Goal: Find specific page/section: Find specific page/section

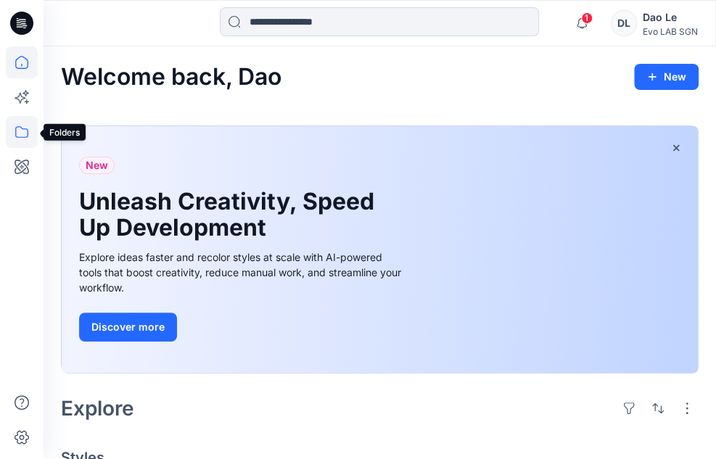
click at [18, 131] on icon at bounding box center [22, 132] width 32 height 32
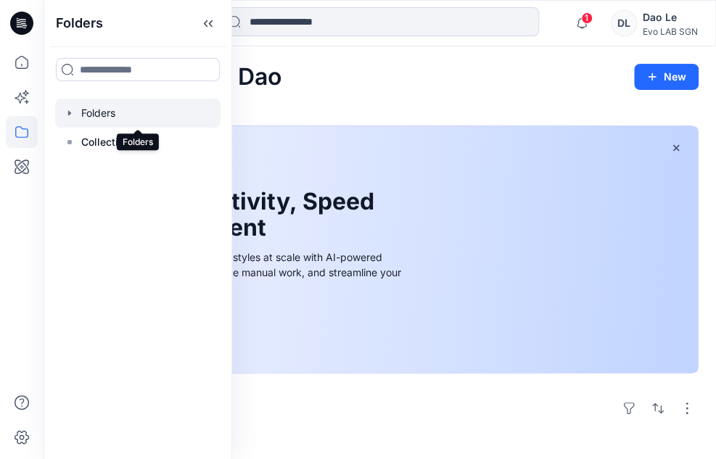
click at [127, 118] on div at bounding box center [137, 113] width 165 height 29
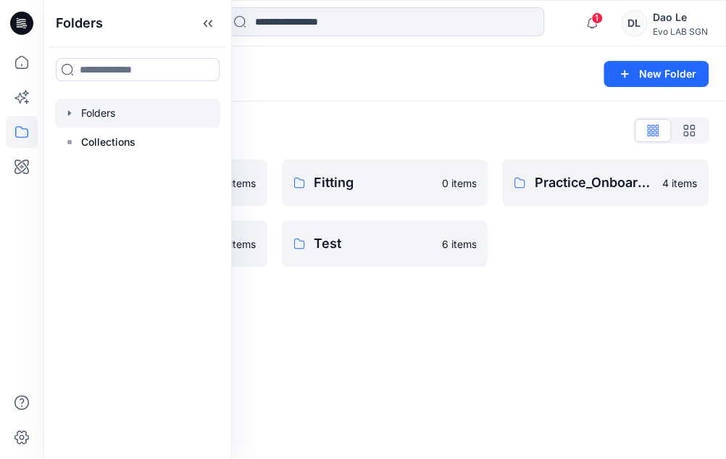
click at [478, 357] on div "Folders New Folder Folders List Fit Women 0 items S262 0 items Fitting 0 items …" at bounding box center [384, 252] width 683 height 412
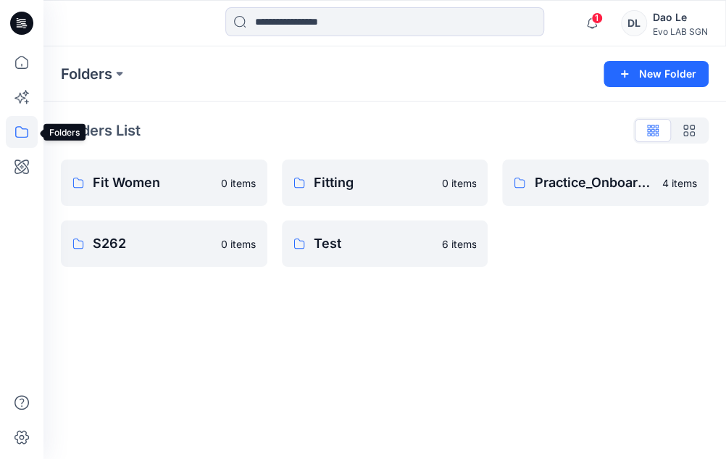
click at [21, 135] on icon at bounding box center [22, 132] width 32 height 32
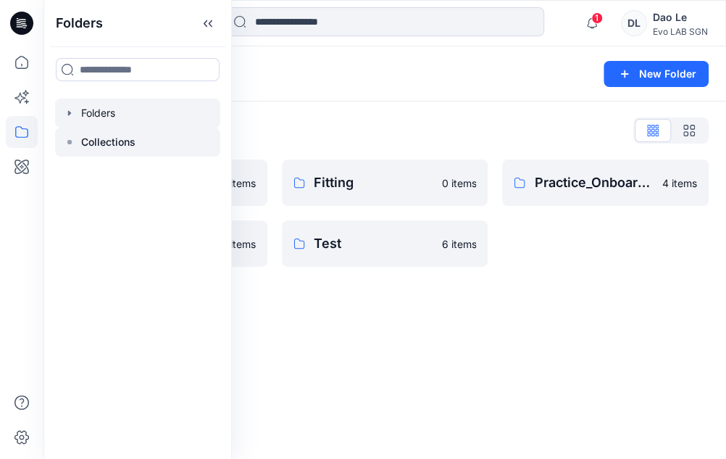
click at [94, 141] on p "Collections" at bounding box center [108, 141] width 54 height 17
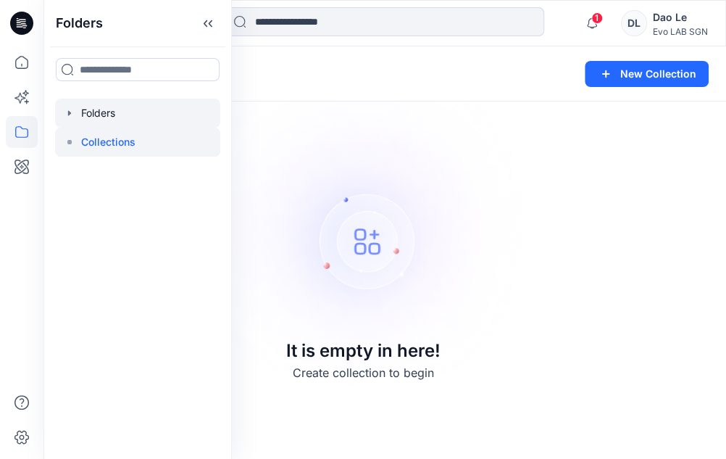
click at [100, 111] on div at bounding box center [137, 113] width 165 height 29
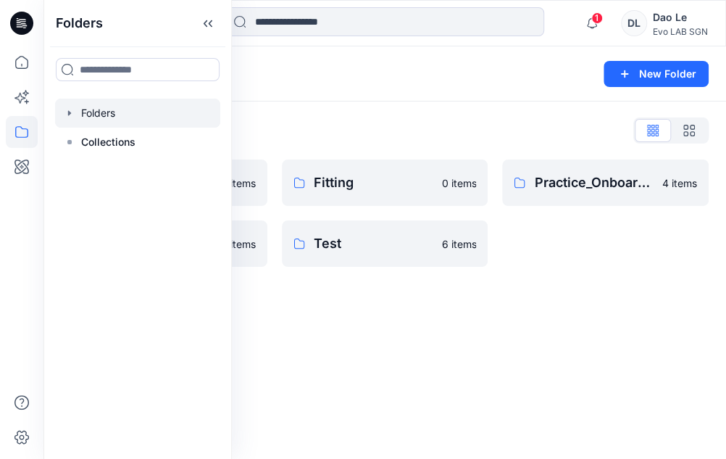
click at [320, 344] on div "Folders New Folder Folders List Fit Women 0 items S262 0 items Fitting 0 items …" at bounding box center [384, 252] width 683 height 412
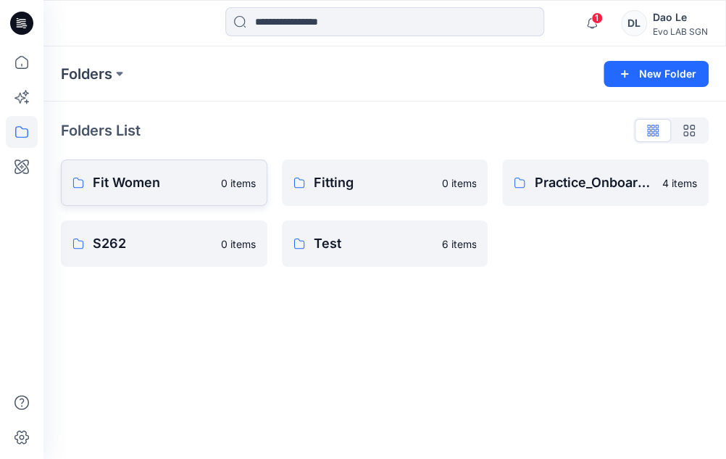
click at [178, 183] on p "Fit Women" at bounding box center [153, 183] width 120 height 20
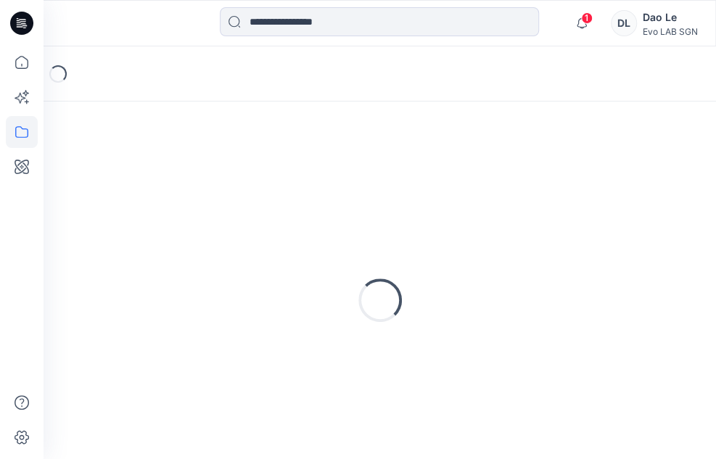
click at [178, 183] on div "Loading..." at bounding box center [379, 300] width 637 height 362
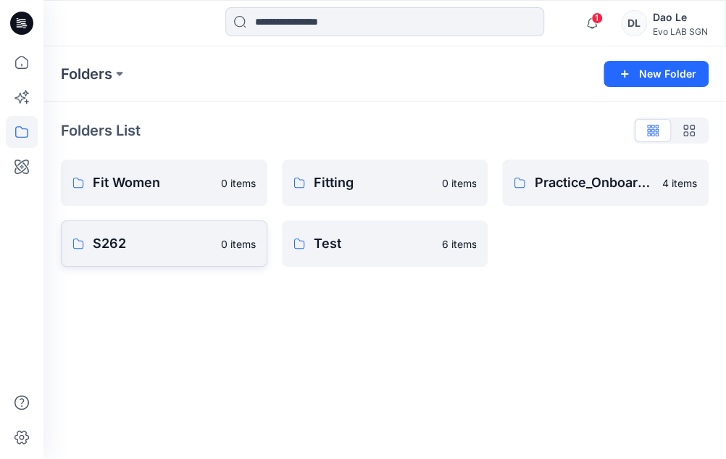
click at [163, 244] on p "S262" at bounding box center [153, 243] width 120 height 20
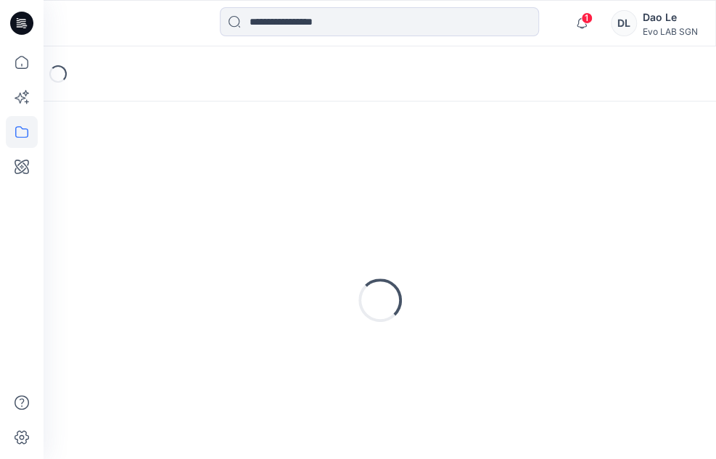
click at [163, 244] on div "Loading..." at bounding box center [379, 300] width 637 height 362
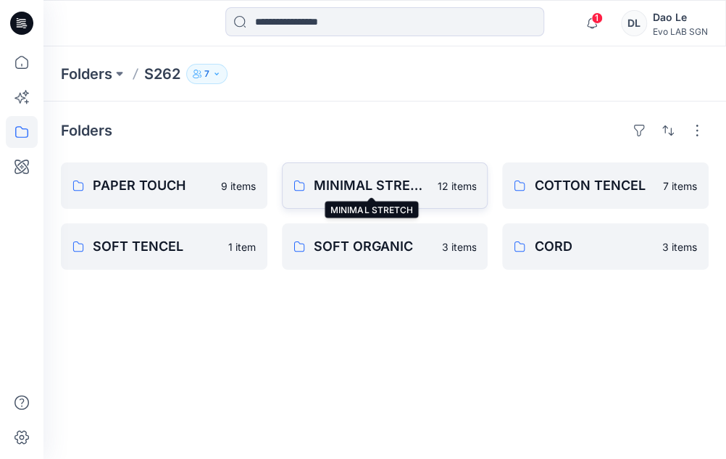
click at [366, 176] on p "MINIMAL STRETCH" at bounding box center [371, 185] width 115 height 20
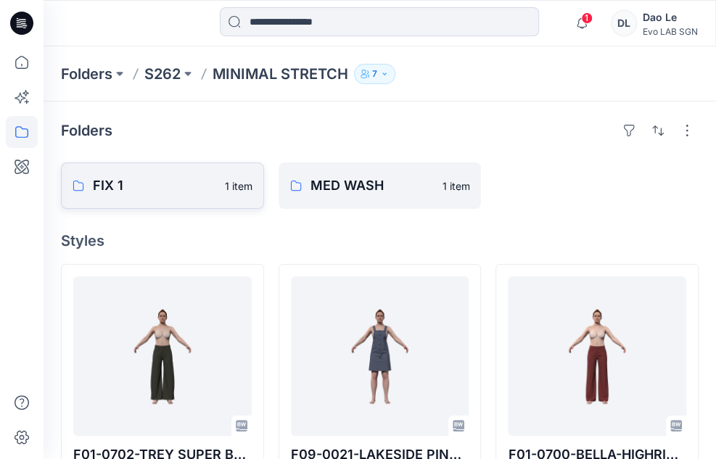
click at [139, 191] on p "FIX 1" at bounding box center [154, 185] width 123 height 20
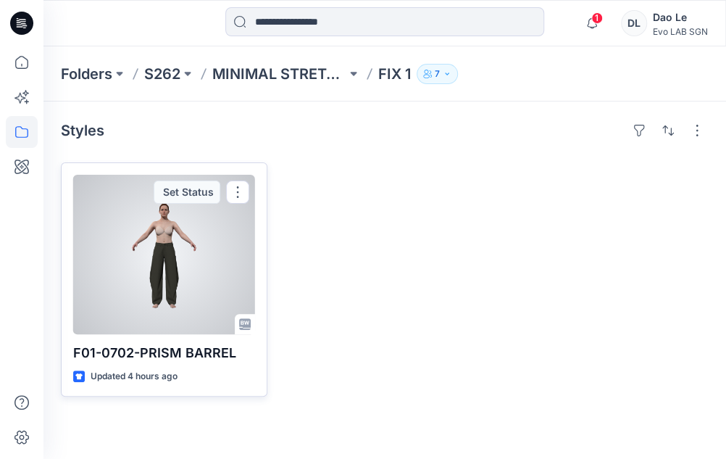
click at [165, 258] on div at bounding box center [164, 254] width 182 height 159
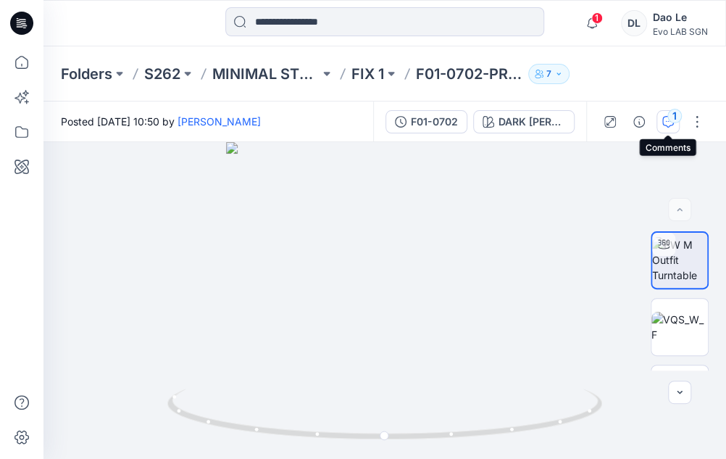
click at [669, 125] on icon "button" at bounding box center [669, 122] width 12 height 12
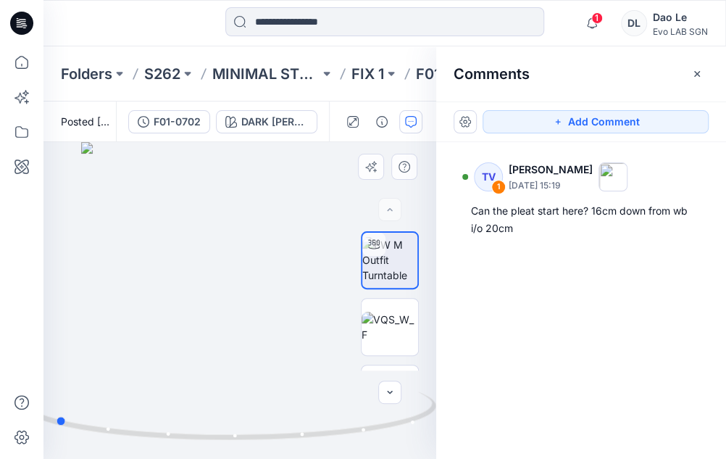
drag, startPoint x: 330, startPoint y: 352, endPoint x: 145, endPoint y: 348, distance: 184.9
click at [145, 348] on div at bounding box center [239, 300] width 393 height 317
drag, startPoint x: 259, startPoint y: 364, endPoint x: 223, endPoint y: 350, distance: 38.8
click at [223, 350] on img at bounding box center [203, 178] width 783 height 564
drag, startPoint x: 275, startPoint y: 439, endPoint x: 84, endPoint y: 416, distance: 192.7
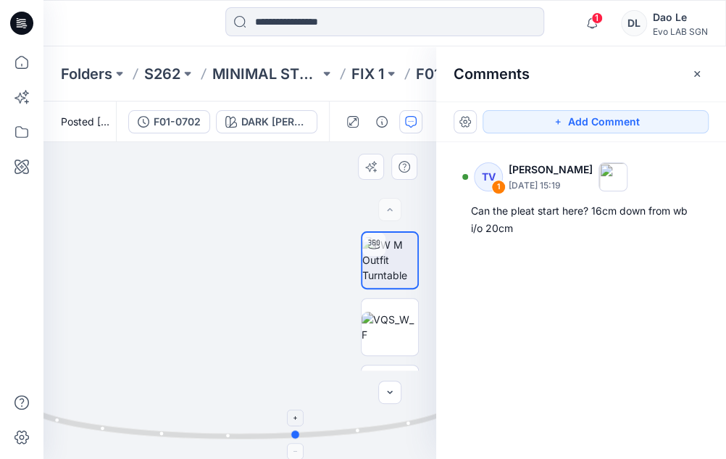
click at [84, 416] on icon at bounding box center [241, 416] width 439 height 54
drag, startPoint x: 84, startPoint y: 416, endPoint x: 561, endPoint y: 371, distance: 479.1
click at [561, 371] on div "TV 1 [PERSON_NAME] [DATE] 15:19 Can the pleat start here? 16cm down from wb i/o…" at bounding box center [581, 273] width 290 height 263
drag, startPoint x: 300, startPoint y: 375, endPoint x: 338, endPoint y: 367, distance: 38.5
click at [338, 367] on img at bounding box center [176, 10] width 1404 height 899
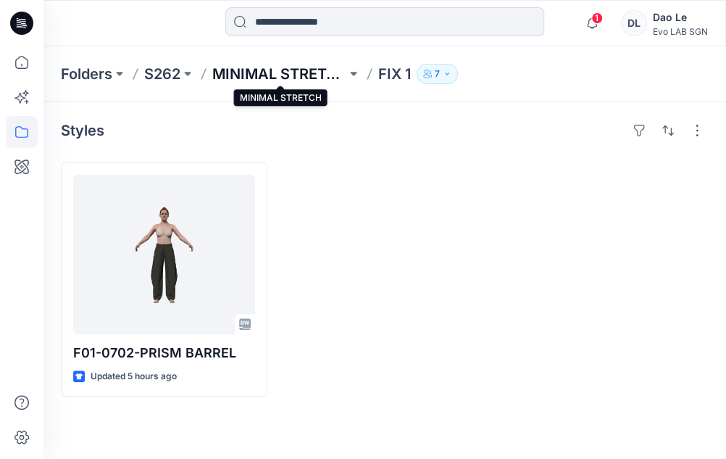
click at [268, 72] on p "MINIMAL STRETCH" at bounding box center [279, 74] width 134 height 20
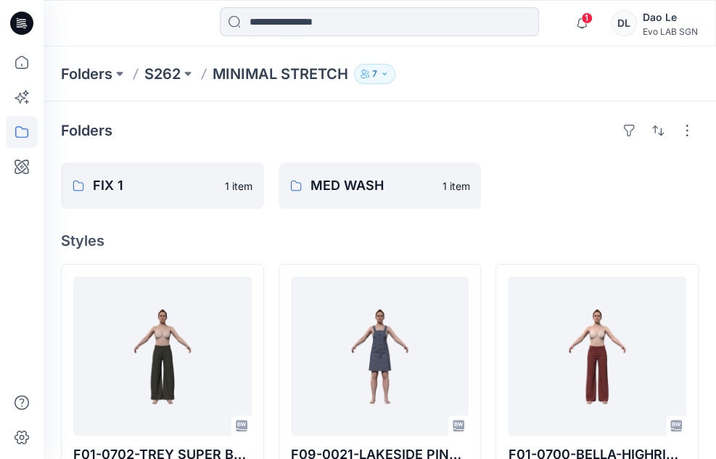
click at [98, 70] on p "Folders" at bounding box center [86, 74] width 51 height 20
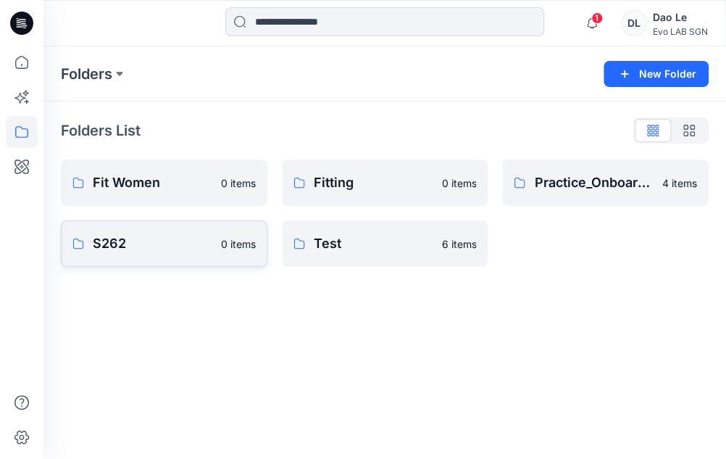
click at [159, 249] on p "S262" at bounding box center [153, 243] width 120 height 20
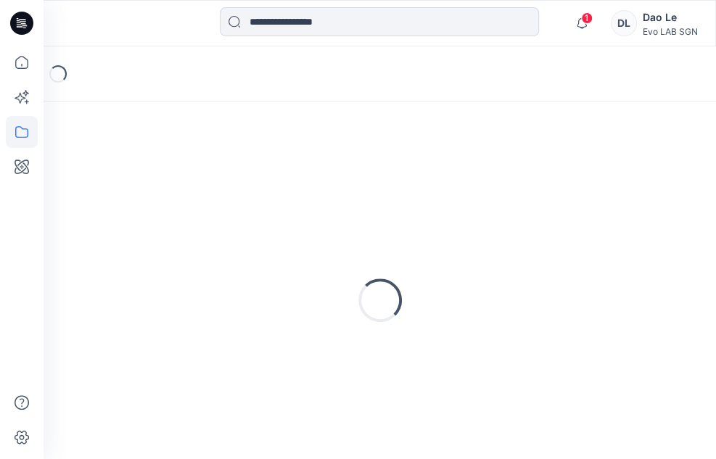
click at [159, 249] on div "Loading..." at bounding box center [379, 300] width 637 height 362
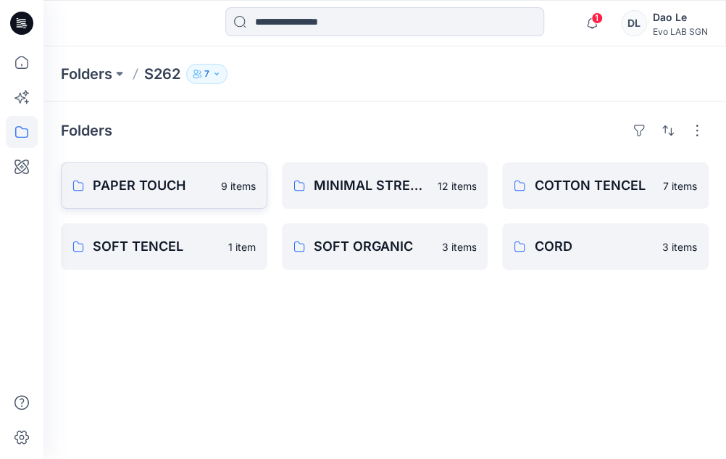
click at [167, 182] on p "PAPER TOUCH" at bounding box center [153, 185] width 120 height 20
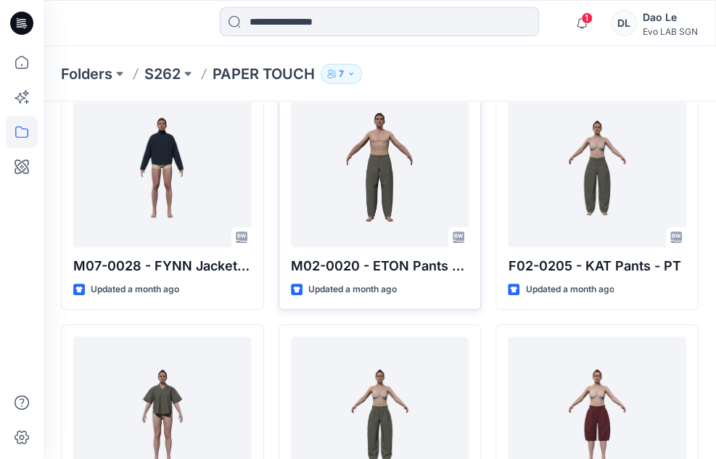
scroll to position [14, 0]
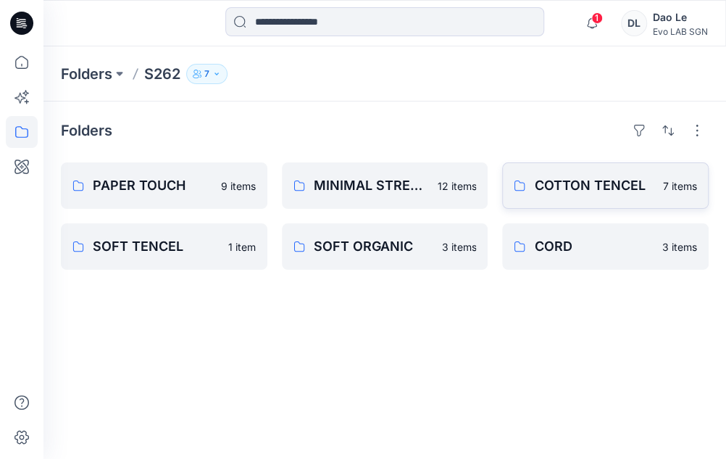
click at [571, 187] on p "COTTON TENCEL" at bounding box center [594, 185] width 120 height 20
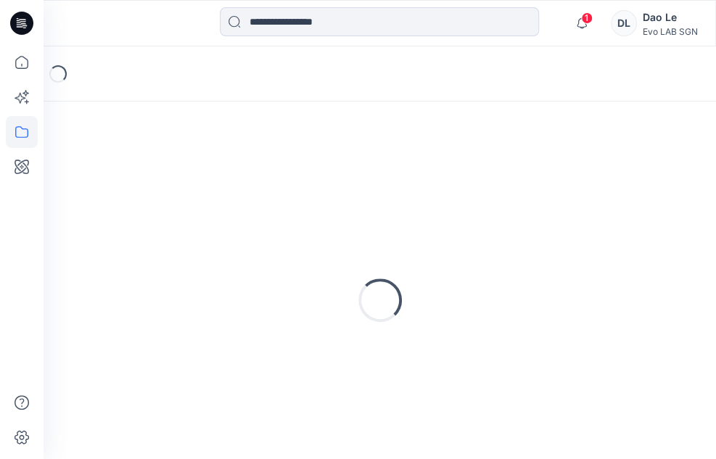
click at [571, 187] on div "Loading..." at bounding box center [379, 300] width 637 height 362
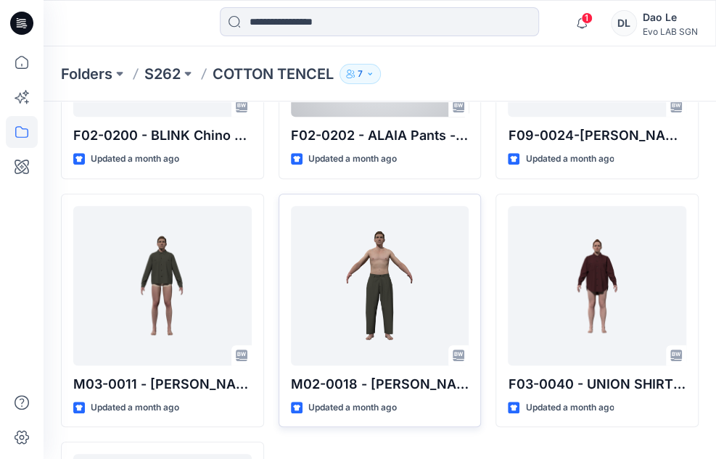
scroll to position [362, 0]
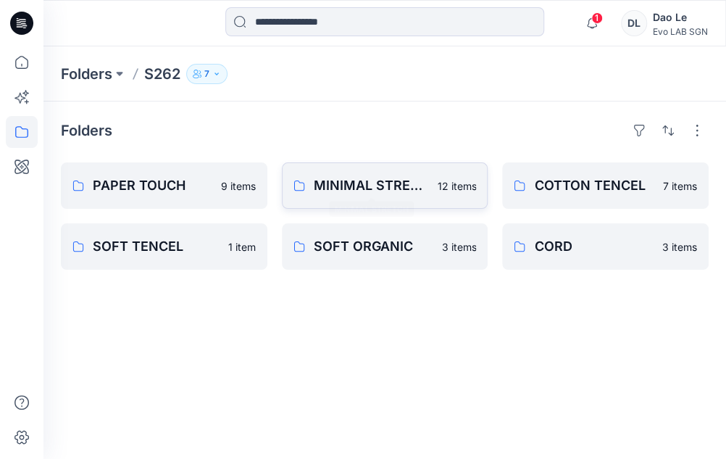
click at [344, 191] on p "MINIMAL STRETCH" at bounding box center [371, 185] width 115 height 20
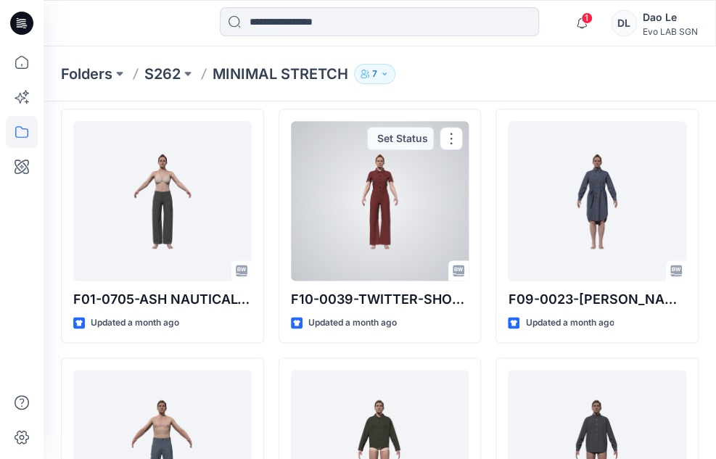
scroll to position [800, 0]
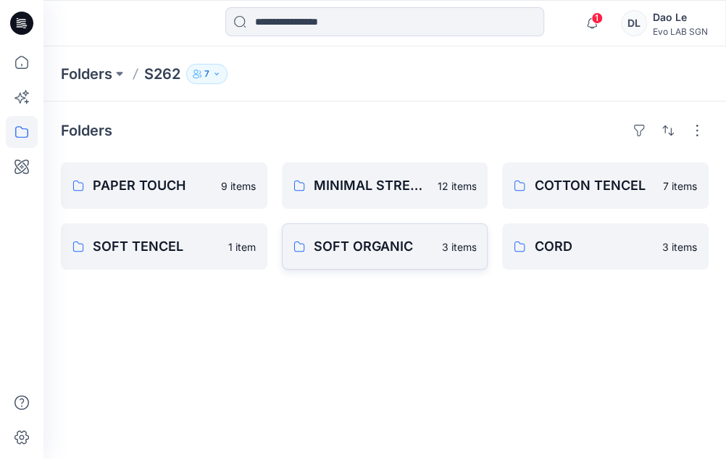
click at [336, 249] on p "SOFT ORGANIC" at bounding box center [374, 246] width 120 height 20
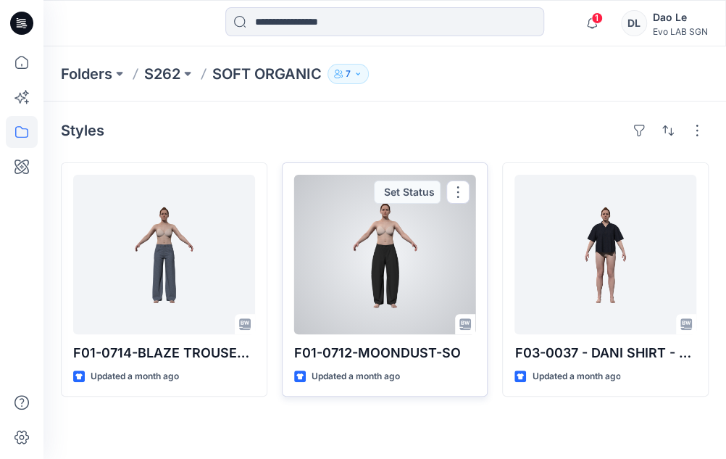
click at [378, 282] on div at bounding box center [385, 254] width 182 height 159
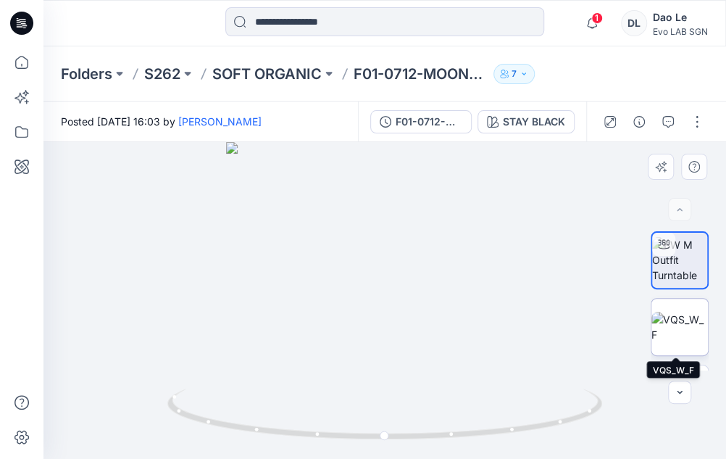
click at [678, 320] on img at bounding box center [680, 327] width 57 height 30
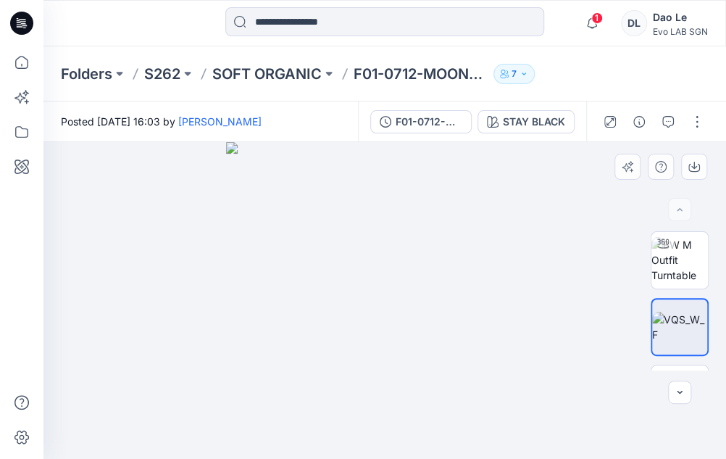
drag, startPoint x: 467, startPoint y: 395, endPoint x: 304, endPoint y: 386, distance: 162.7
click at [304, 386] on img at bounding box center [384, 300] width 317 height 317
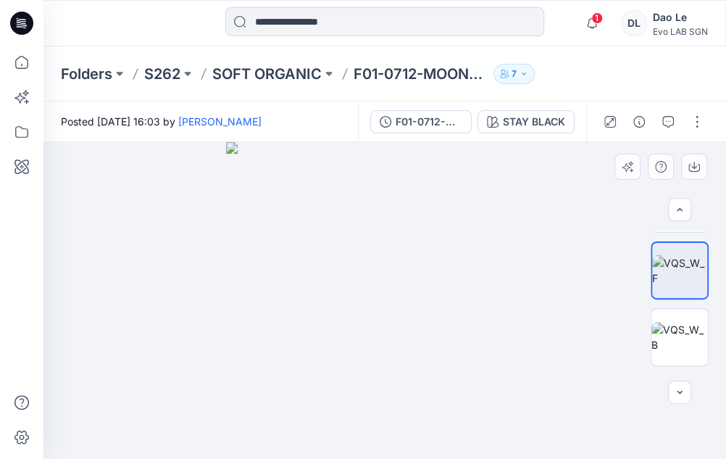
scroll to position [106, 0]
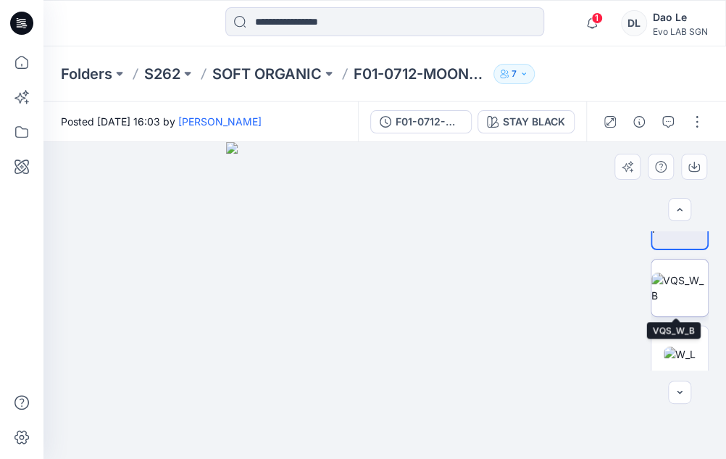
click at [683, 289] on img at bounding box center [680, 288] width 57 height 30
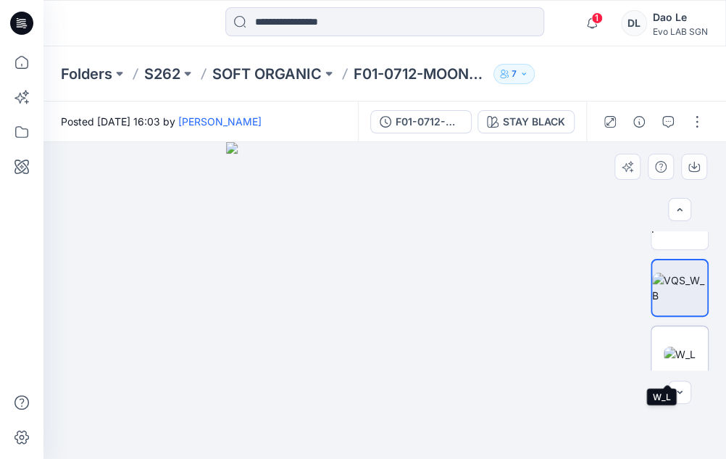
click at [685, 347] on img at bounding box center [680, 354] width 32 height 15
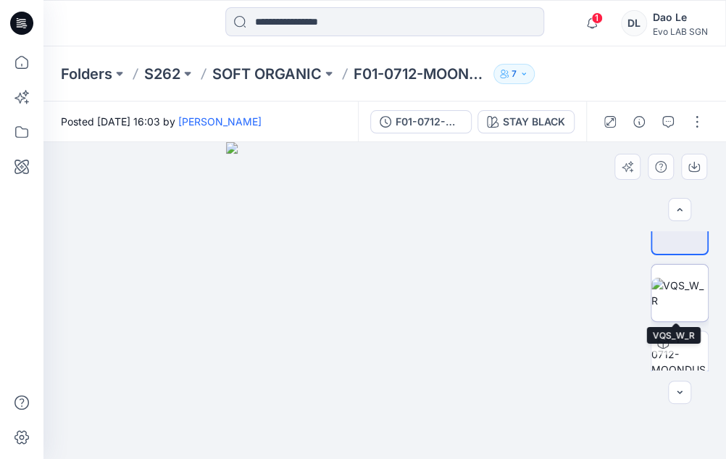
click at [679, 295] on img at bounding box center [680, 293] width 57 height 30
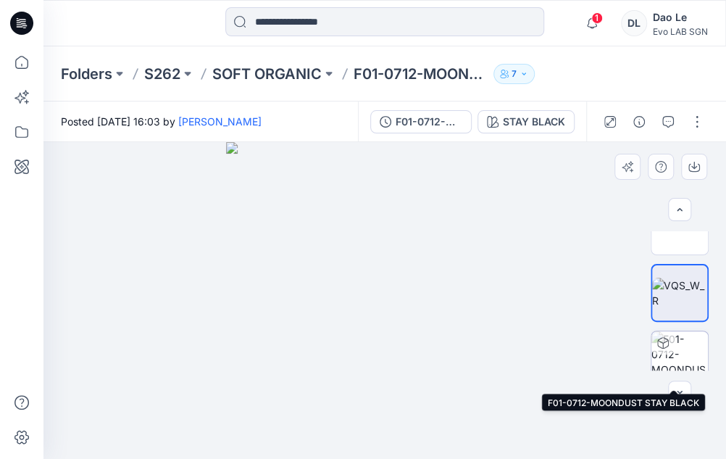
click at [685, 341] on img at bounding box center [680, 359] width 57 height 57
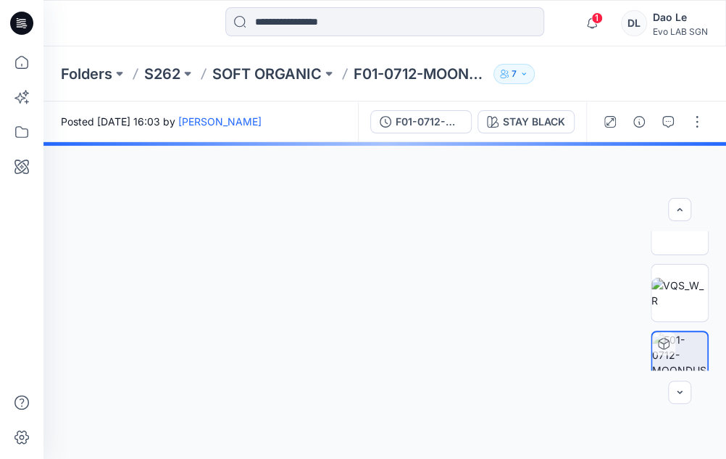
click at [656, 49] on img at bounding box center [680, 26] width 57 height 46
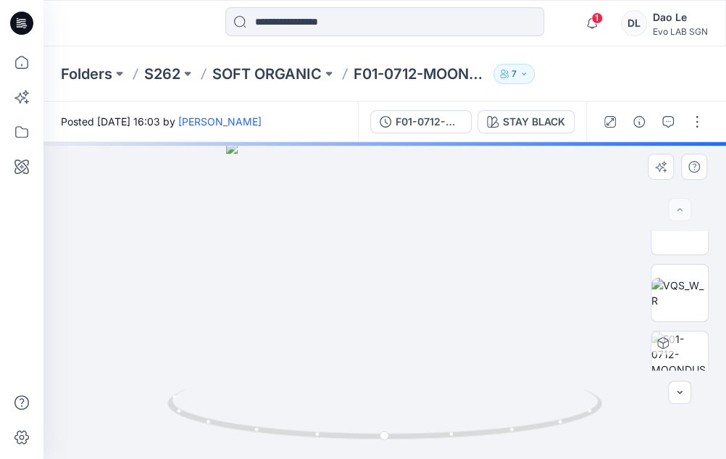
scroll to position [0, 0]
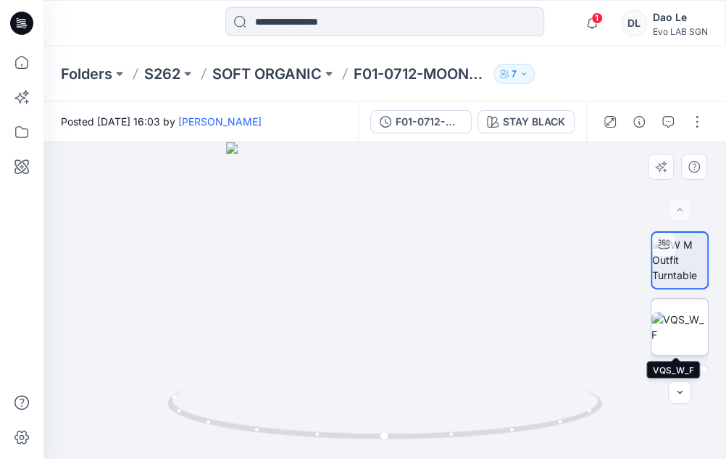
click at [681, 328] on img at bounding box center [680, 327] width 57 height 30
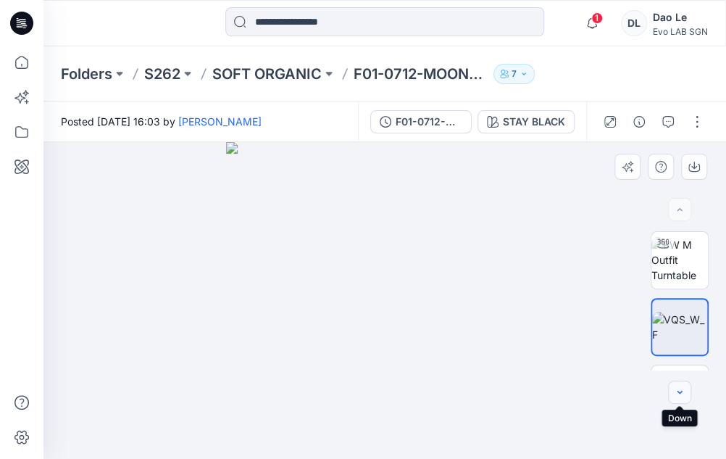
click at [678, 393] on icon "button" at bounding box center [680, 392] width 12 height 12
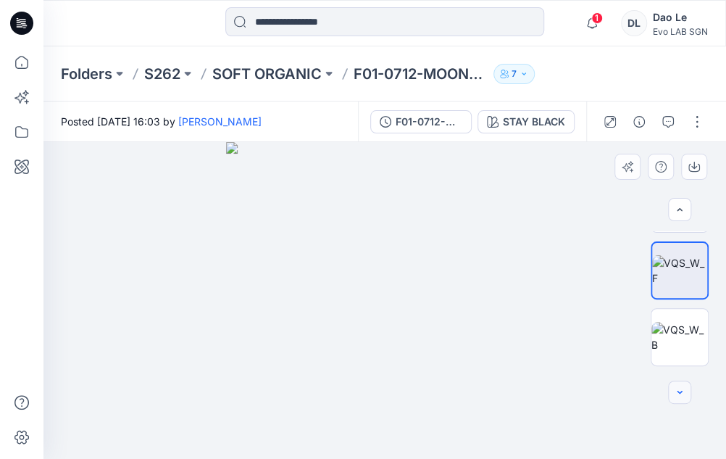
click at [680, 389] on icon "button" at bounding box center [680, 392] width 12 height 12
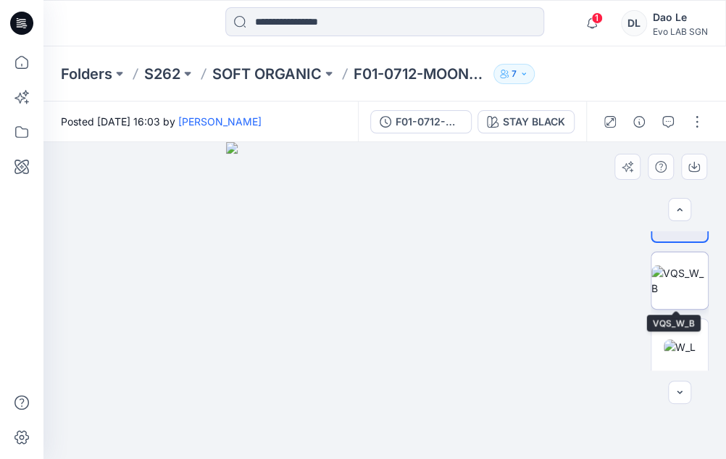
click at [678, 289] on img at bounding box center [680, 280] width 57 height 30
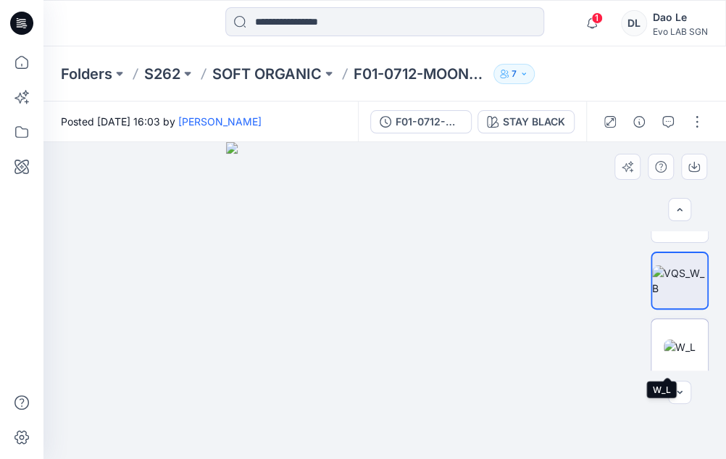
click at [679, 346] on img at bounding box center [680, 346] width 32 height 15
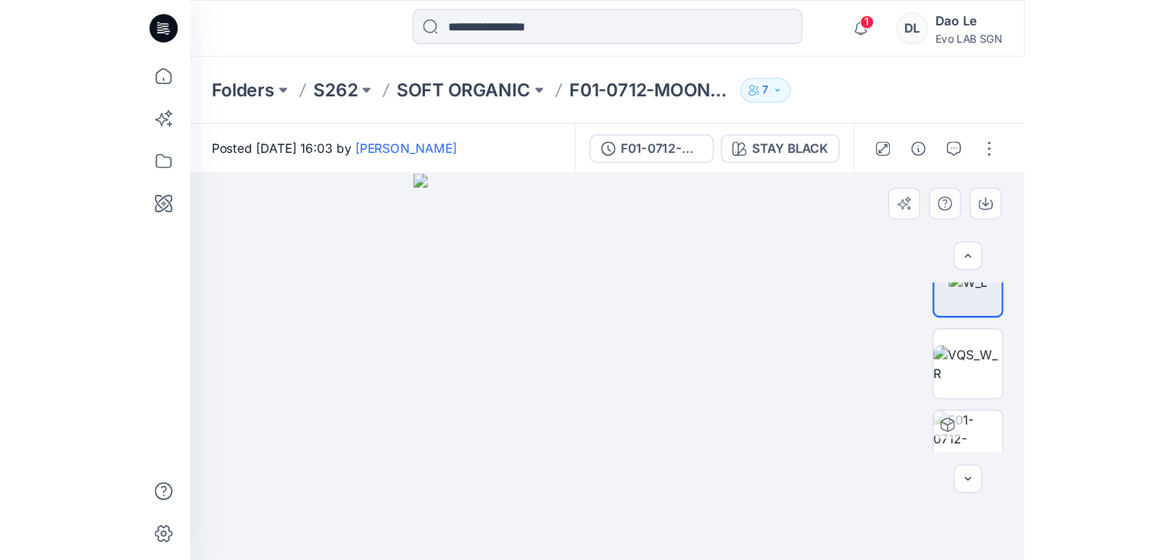
scroll to position [252, 0]
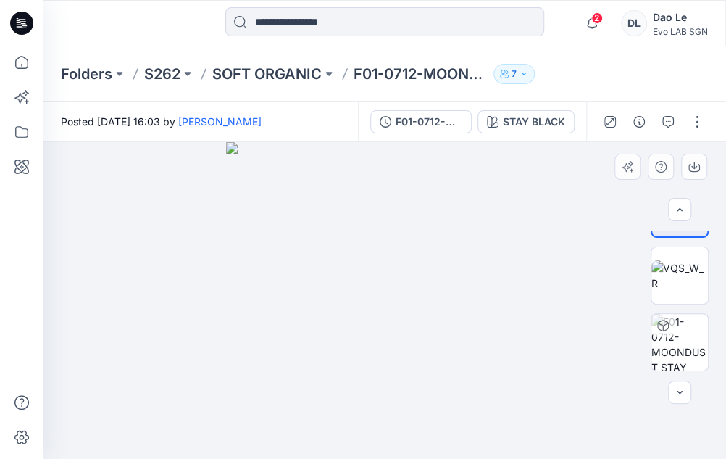
drag, startPoint x: 407, startPoint y: 328, endPoint x: 260, endPoint y: 328, distance: 147.2
click at [261, 328] on img at bounding box center [384, 300] width 317 height 317
drag, startPoint x: 266, startPoint y: 328, endPoint x: 446, endPoint y: 318, distance: 180.1
click at [402, 320] on img at bounding box center [384, 300] width 317 height 317
click at [537, 308] on img at bounding box center [384, 300] width 317 height 317
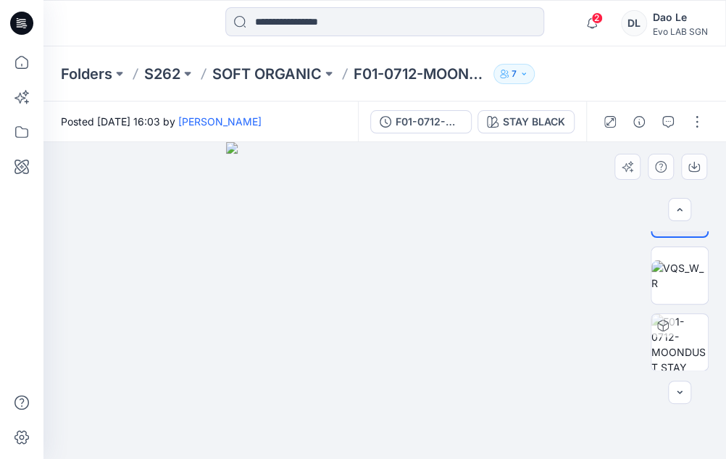
click at [714, 341] on div at bounding box center [680, 300] width 93 height 139
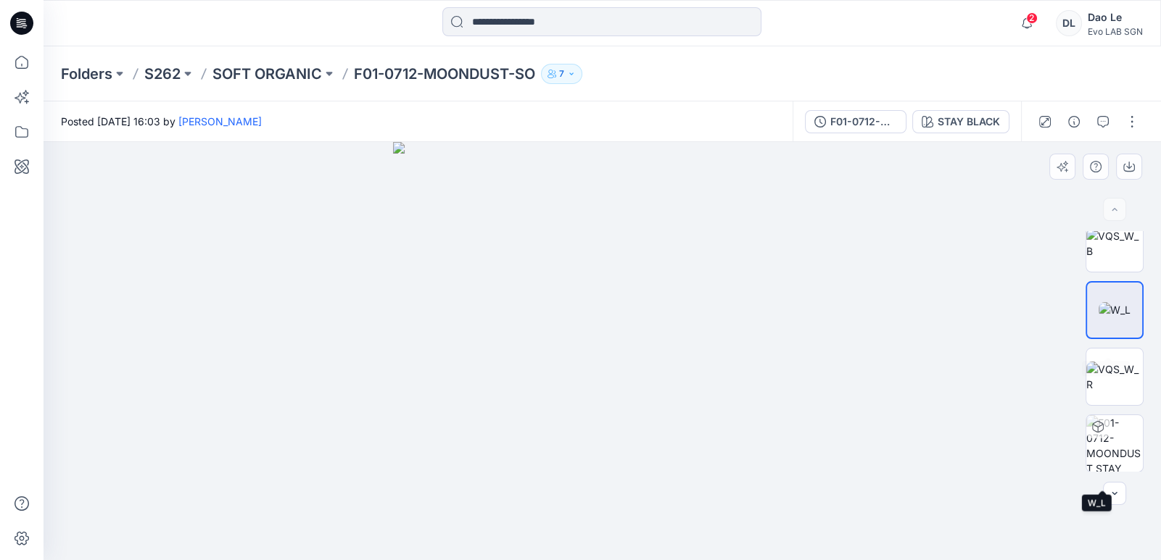
scroll to position [0, 0]
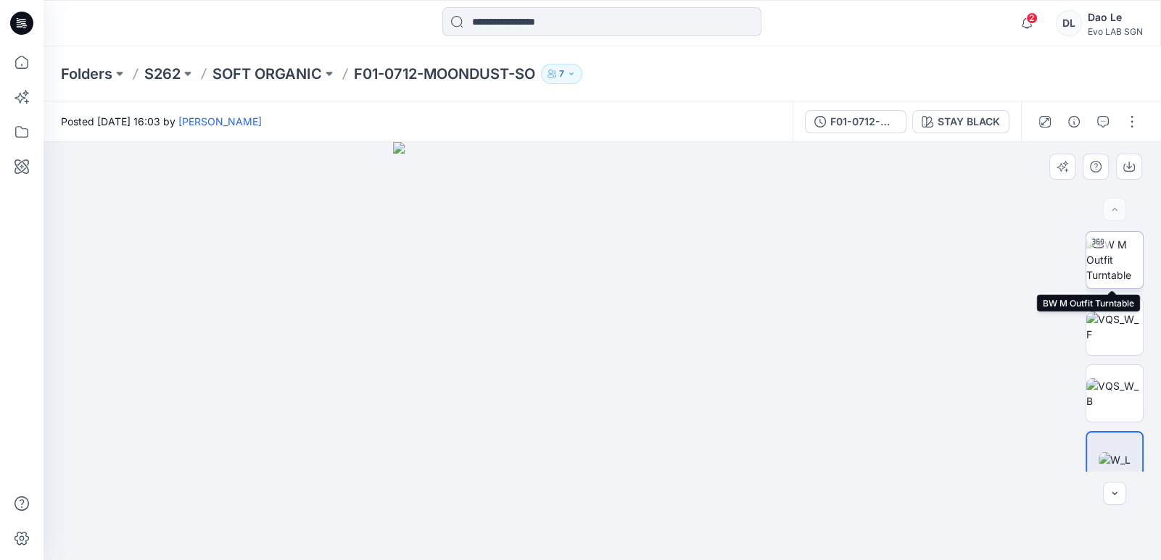
click at [715, 262] on img at bounding box center [1114, 260] width 57 height 46
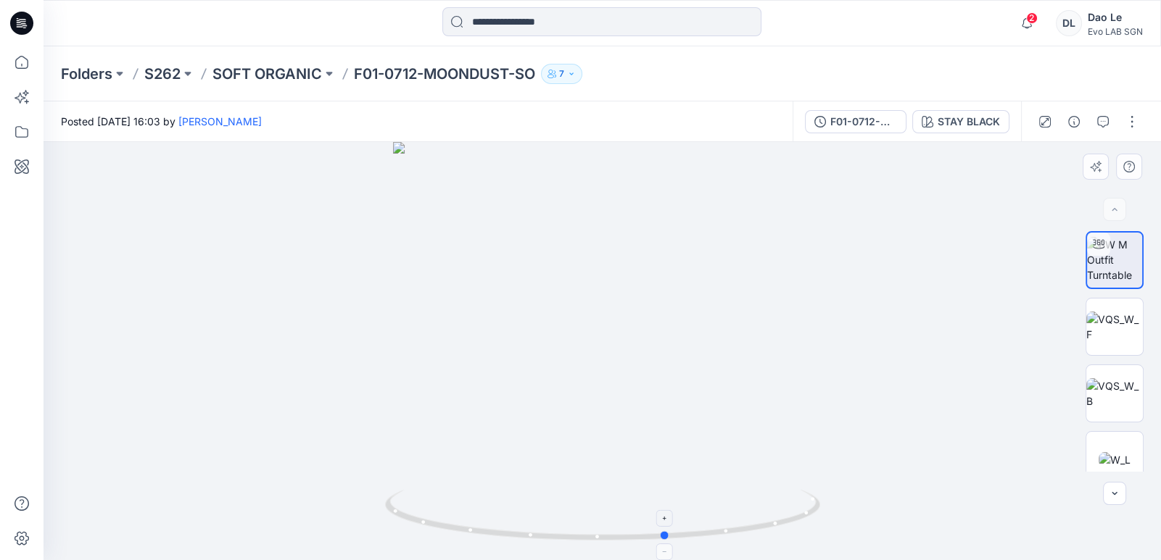
drag, startPoint x: 781, startPoint y: 528, endPoint x: 410, endPoint y: 531, distance: 370.5
drag, startPoint x: 410, startPoint y: 531, endPoint x: 1036, endPoint y: 187, distance: 713.8
click at [715, 231] on div at bounding box center [601, 351] width 1117 height 418
click at [715, 116] on icon "button" at bounding box center [1103, 122] width 12 height 12
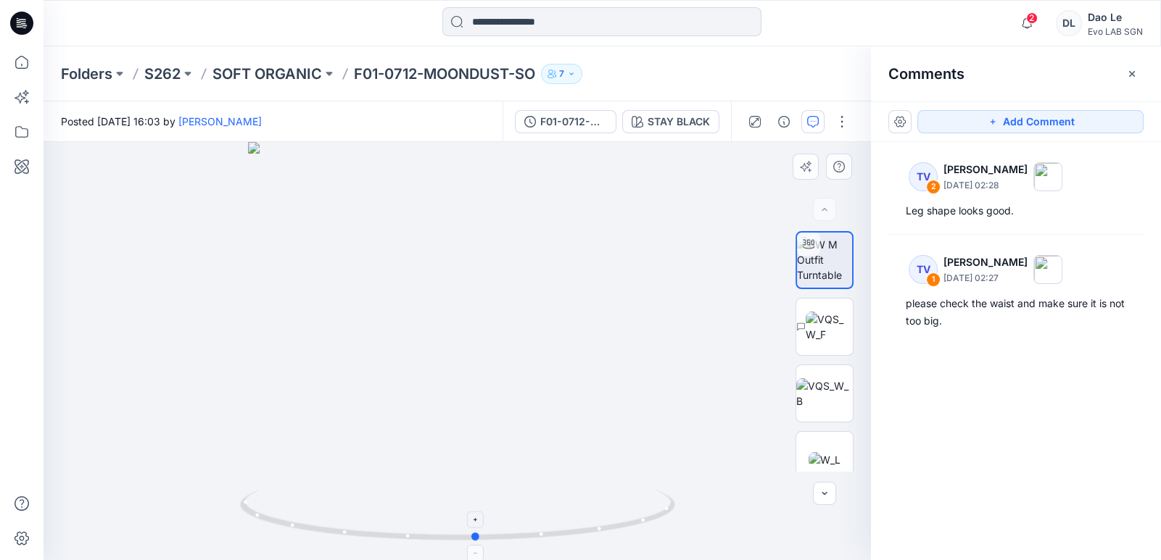
drag, startPoint x: 555, startPoint y: 539, endPoint x: 507, endPoint y: 542, distance: 47.3
click at [507, 458] on icon at bounding box center [459, 517] width 439 height 54
click at [715, 339] on img at bounding box center [828, 327] width 47 height 30
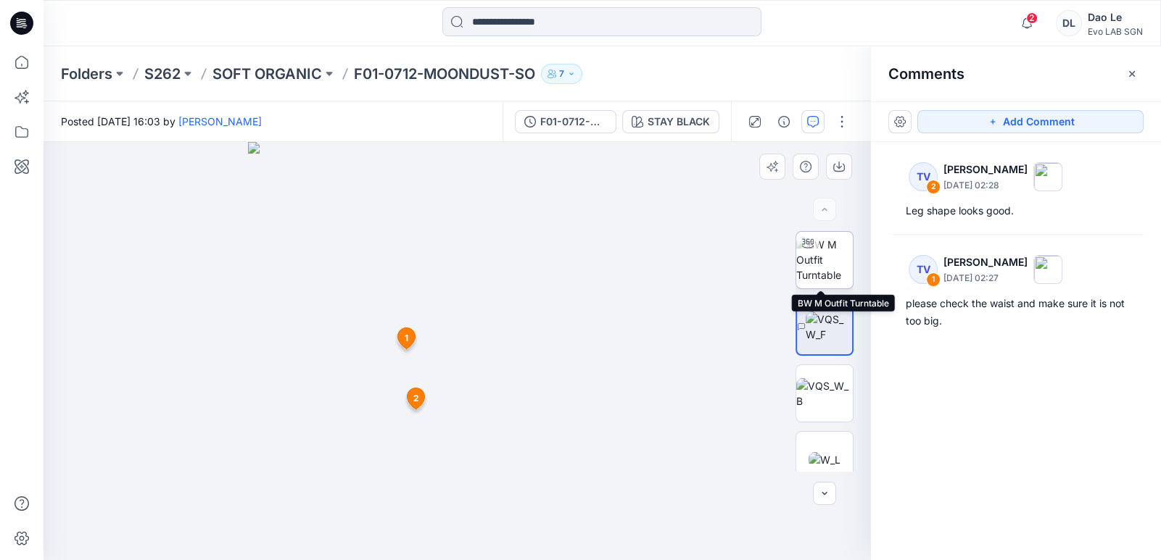
click at [715, 260] on img at bounding box center [824, 260] width 57 height 46
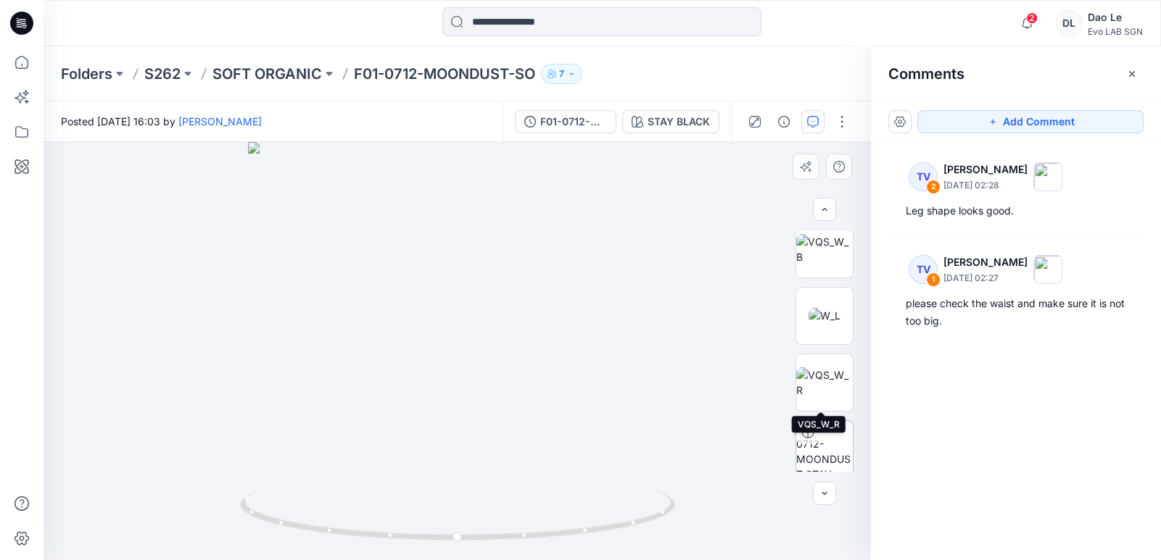
scroll to position [150, 0]
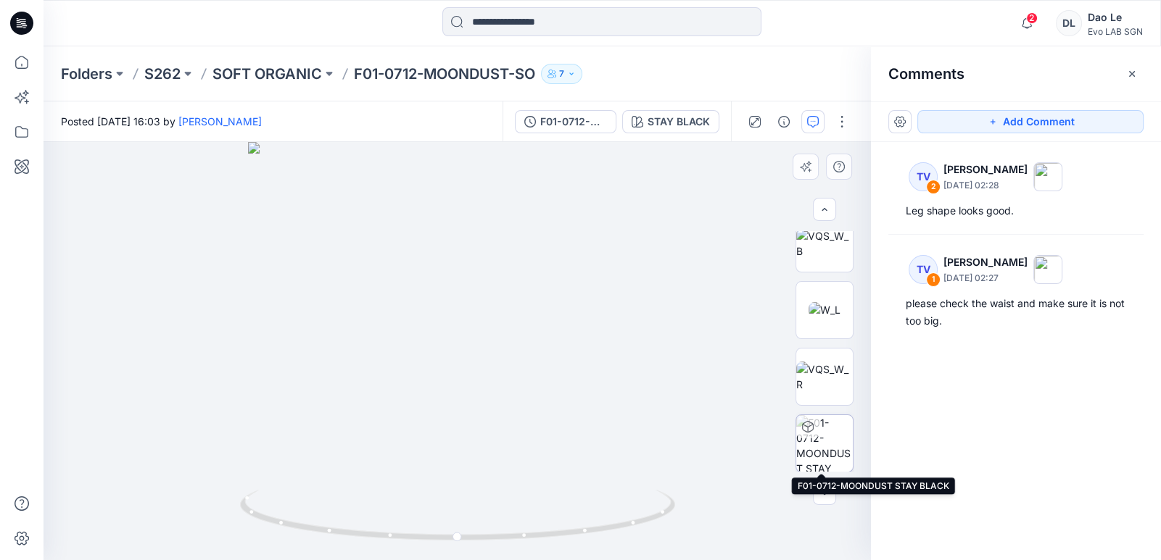
click at [715, 442] on img at bounding box center [824, 443] width 57 height 57
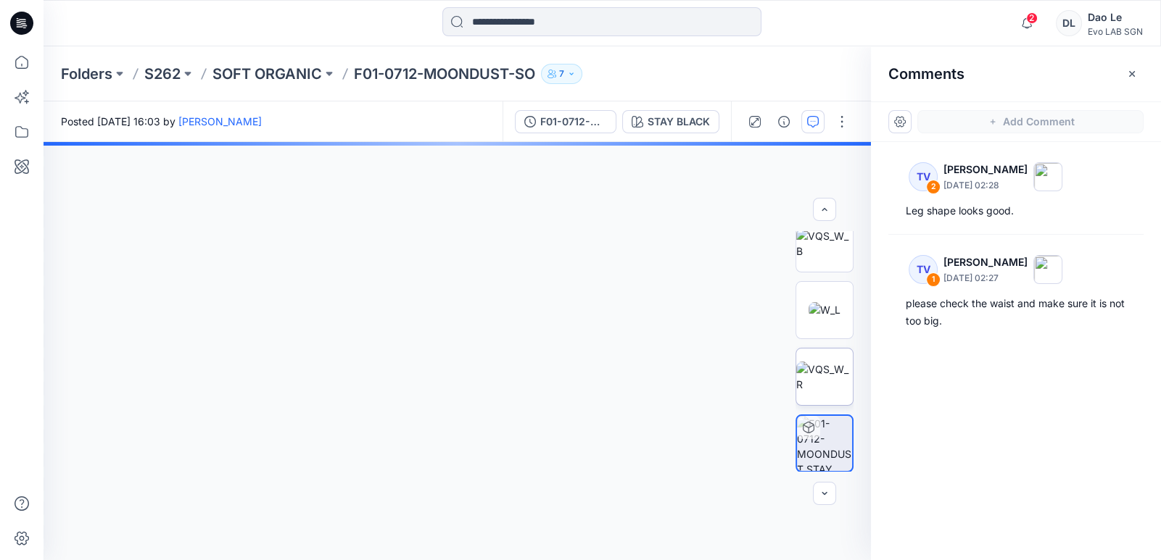
click at [715, 374] on img at bounding box center [824, 377] width 57 height 30
click at [715, 255] on img at bounding box center [824, 243] width 57 height 30
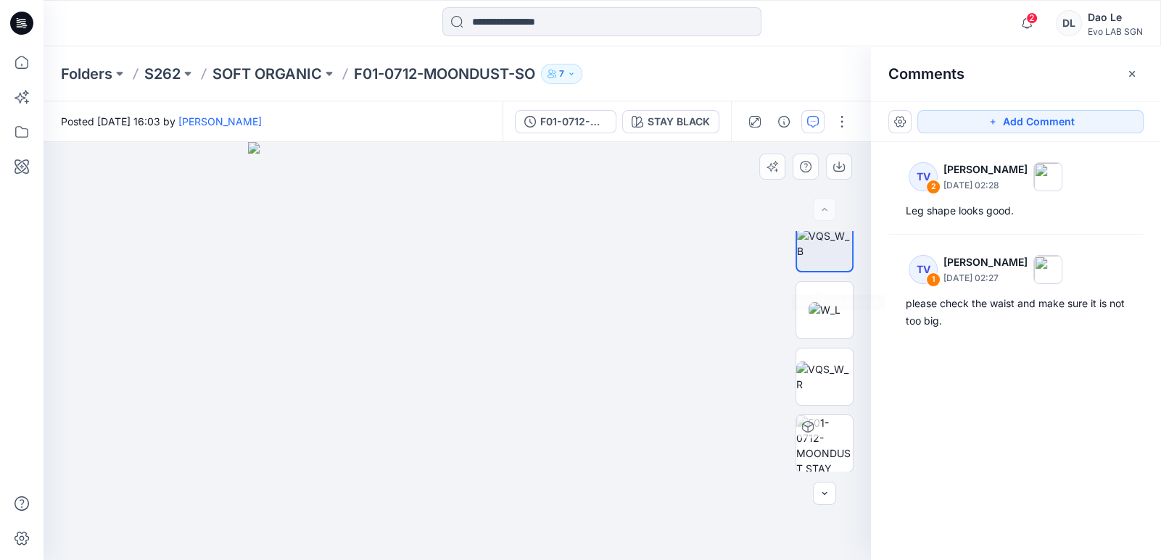
scroll to position [0, 0]
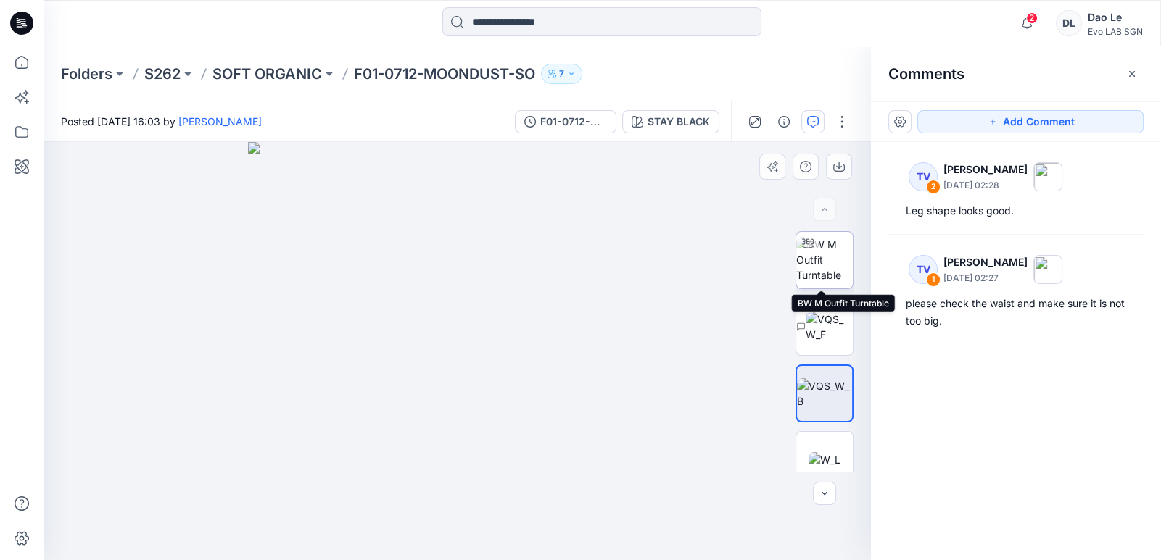
click at [715, 262] on img at bounding box center [824, 260] width 57 height 46
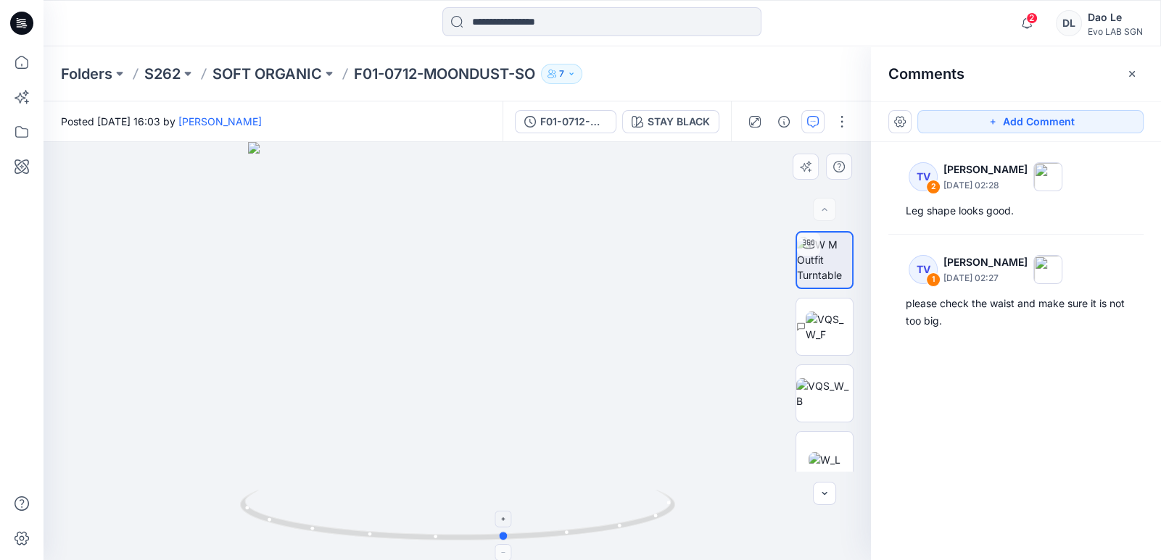
drag, startPoint x: 476, startPoint y: 541, endPoint x: 522, endPoint y: 533, distance: 47.1
click at [522, 458] on icon at bounding box center [459, 517] width 439 height 54
drag, startPoint x: 578, startPoint y: 536, endPoint x: 314, endPoint y: 524, distance: 264.1
click at [314, 458] on icon at bounding box center [459, 517] width 439 height 54
drag, startPoint x: 552, startPoint y: 539, endPoint x: 353, endPoint y: 536, distance: 199.4
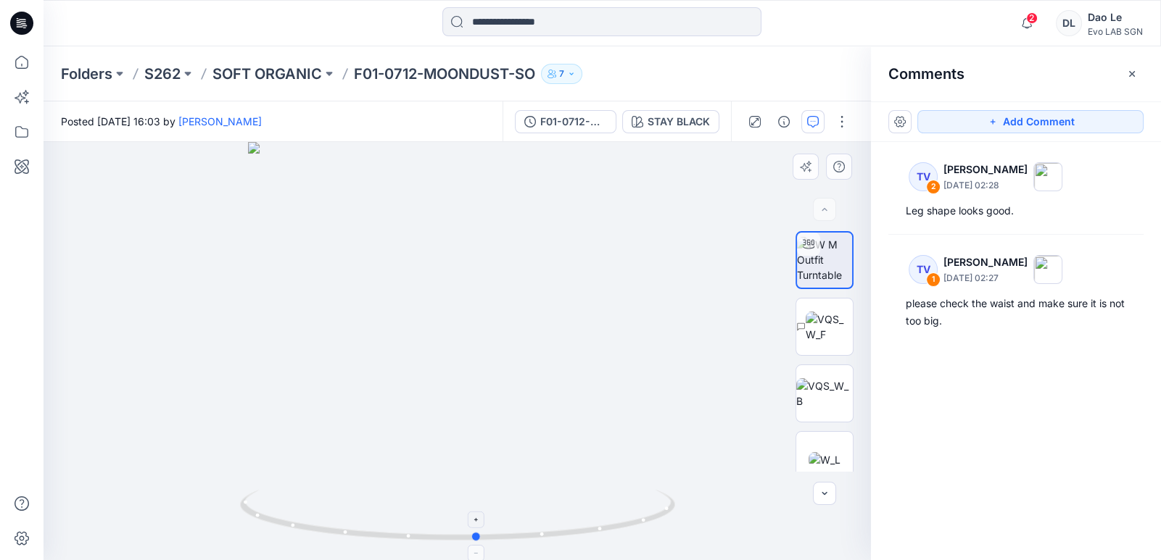
click at [353, 458] on icon at bounding box center [459, 517] width 439 height 54
click at [715, 427] on div at bounding box center [456, 351] width 827 height 418
drag, startPoint x: 604, startPoint y: 536, endPoint x: 406, endPoint y: 531, distance: 198.0
click at [406, 458] on icon at bounding box center [459, 517] width 439 height 54
drag, startPoint x: 627, startPoint y: 531, endPoint x: 387, endPoint y: 539, distance: 240.1
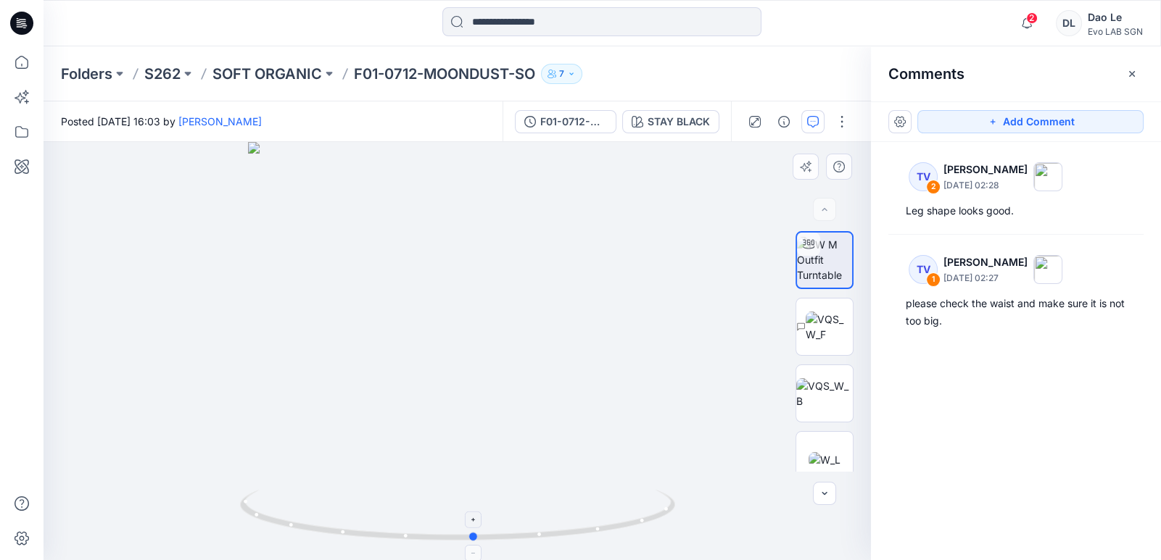
click at [387, 458] on icon at bounding box center [459, 517] width 439 height 54
drag, startPoint x: 581, startPoint y: 542, endPoint x: 220, endPoint y: 515, distance: 362.7
click at [220, 458] on div at bounding box center [456, 351] width 827 height 418
drag, startPoint x: 586, startPoint y: 536, endPoint x: 307, endPoint y: 523, distance: 279.4
click at [307, 458] on icon at bounding box center [459, 517] width 439 height 54
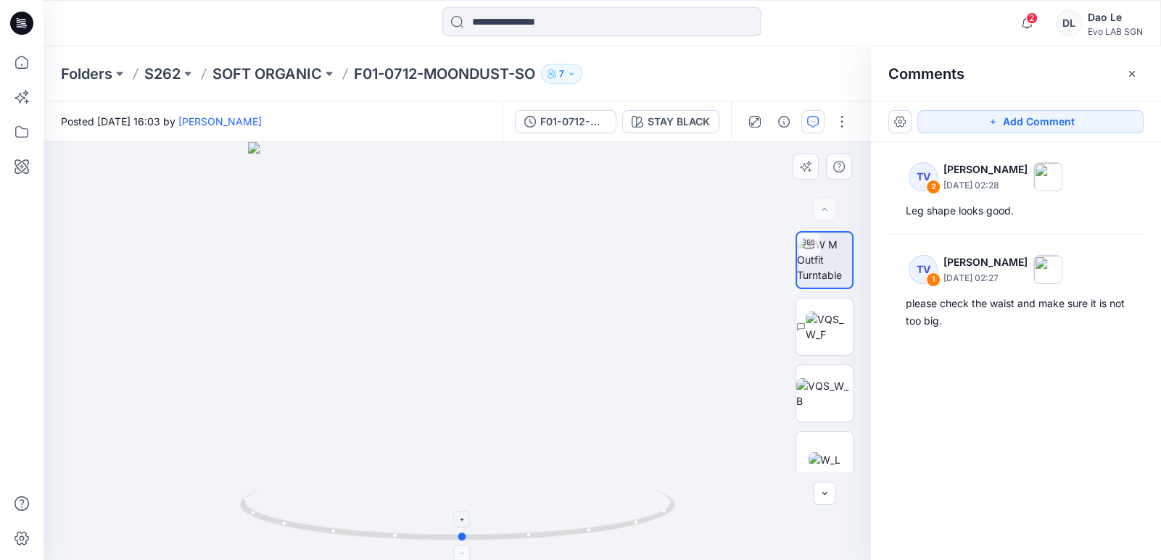
drag, startPoint x: 554, startPoint y: 539, endPoint x: 348, endPoint y: 521, distance: 206.7
click at [315, 458] on icon at bounding box center [459, 517] width 439 height 54
drag, startPoint x: 570, startPoint y: 541, endPoint x: 421, endPoint y: 546, distance: 148.7
click at [421, 458] on div at bounding box center [456, 351] width 827 height 418
drag, startPoint x: 601, startPoint y: 535, endPoint x: 447, endPoint y: 541, distance: 154.5
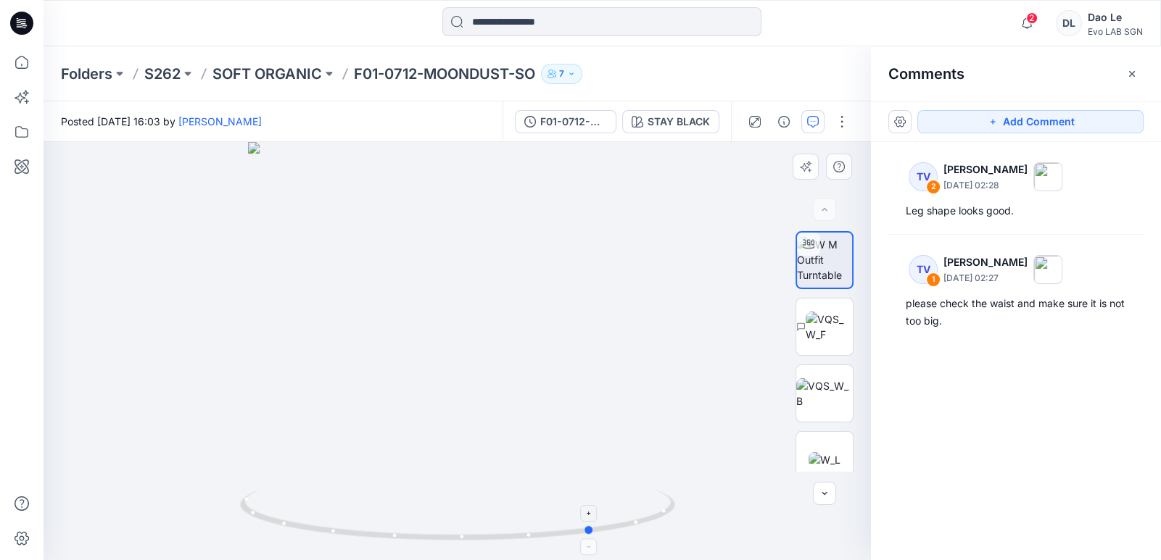
click at [447, 458] on icon at bounding box center [459, 517] width 439 height 54
drag, startPoint x: 615, startPoint y: 536, endPoint x: 260, endPoint y: 524, distance: 356.1
click at [240, 458] on icon at bounding box center [459, 517] width 439 height 54
drag, startPoint x: 569, startPoint y: 542, endPoint x: 366, endPoint y: 535, distance: 203.1
click at [366, 458] on icon at bounding box center [459, 517] width 439 height 54
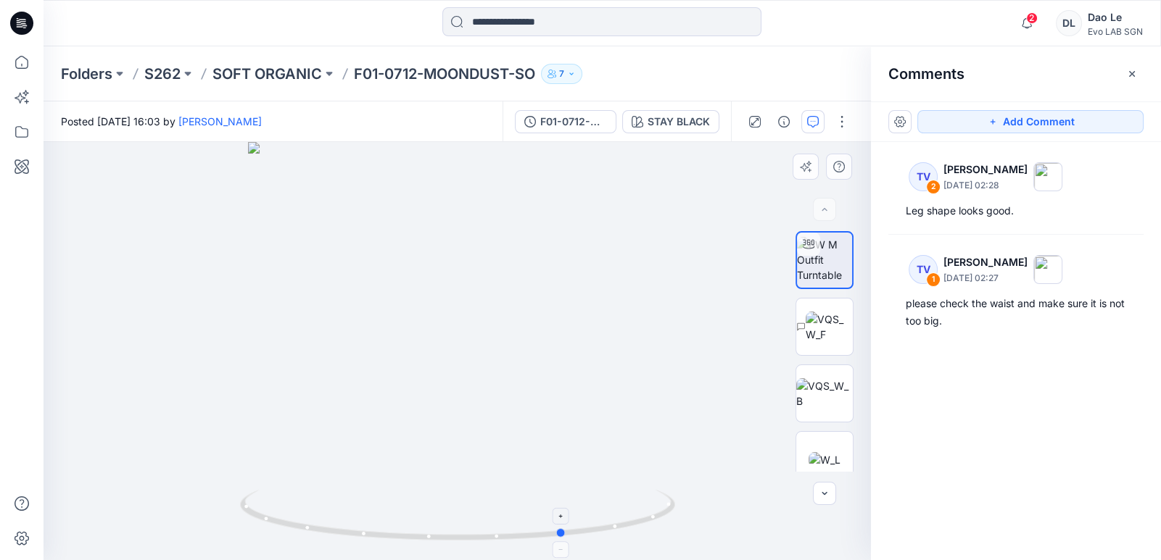
drag, startPoint x: 611, startPoint y: 532, endPoint x: 291, endPoint y: 520, distance: 319.9
click at [291, 458] on icon at bounding box center [459, 517] width 439 height 54
drag, startPoint x: 597, startPoint y: 535, endPoint x: 581, endPoint y: 538, distance: 16.9
click at [581, 458] on icon at bounding box center [459, 517] width 439 height 54
drag, startPoint x: 589, startPoint y: 534, endPoint x: 249, endPoint y: 518, distance: 340.4
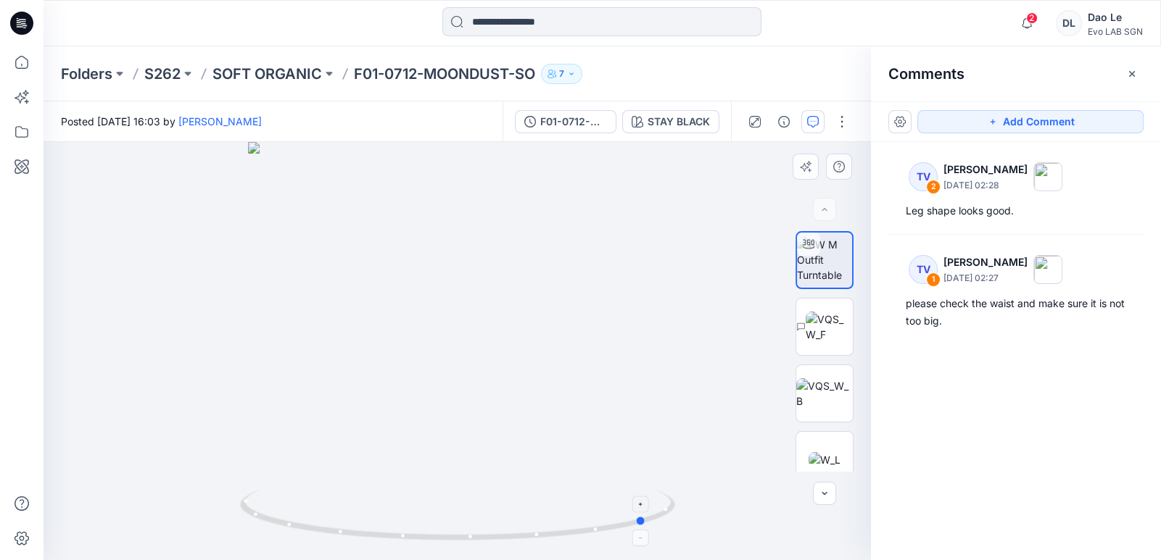
click at [250, 458] on icon at bounding box center [459, 517] width 439 height 54
drag, startPoint x: 568, startPoint y: 542, endPoint x: 396, endPoint y: 544, distance: 171.8
click at [397, 458] on icon at bounding box center [459, 517] width 439 height 54
click at [715, 458] on div at bounding box center [456, 351] width 827 height 418
drag, startPoint x: 523, startPoint y: 538, endPoint x: 322, endPoint y: 521, distance: 202.3
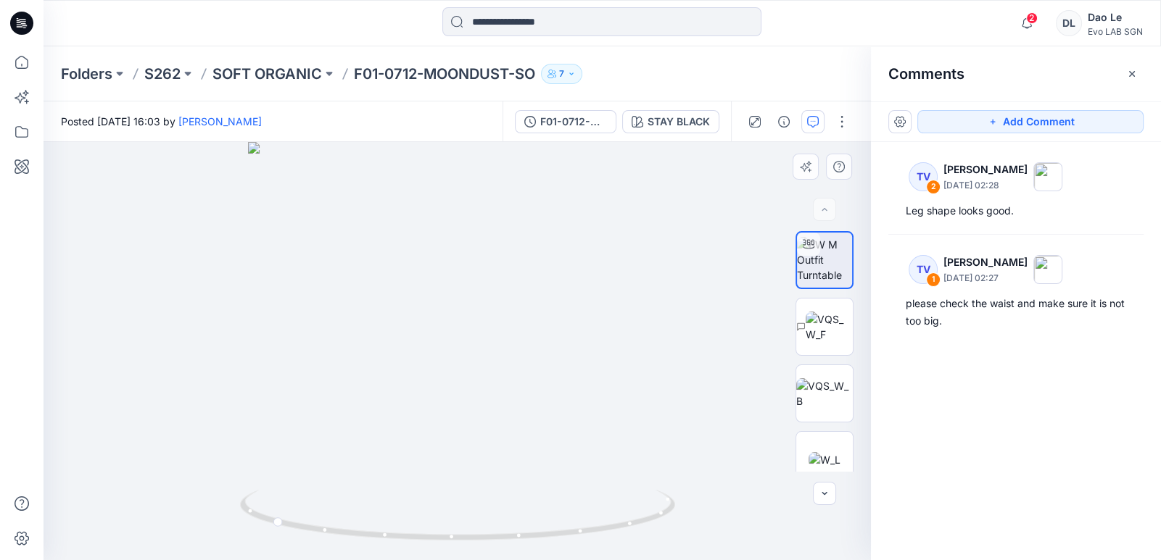
drag, startPoint x: 322, startPoint y: 521, endPoint x: 715, endPoint y: 378, distance: 417.8
click at [715, 378] on div at bounding box center [456, 351] width 827 height 418
drag, startPoint x: 465, startPoint y: 464, endPoint x: 75, endPoint y: 461, distance: 389.3
click at [75, 458] on div at bounding box center [456, 351] width 827 height 418
click at [715, 389] on div "TV 2 Towonda Vaughns September 03, 2025 02:28 Leg shape looks good. TV 1 Towond…" at bounding box center [1016, 324] width 290 height 365
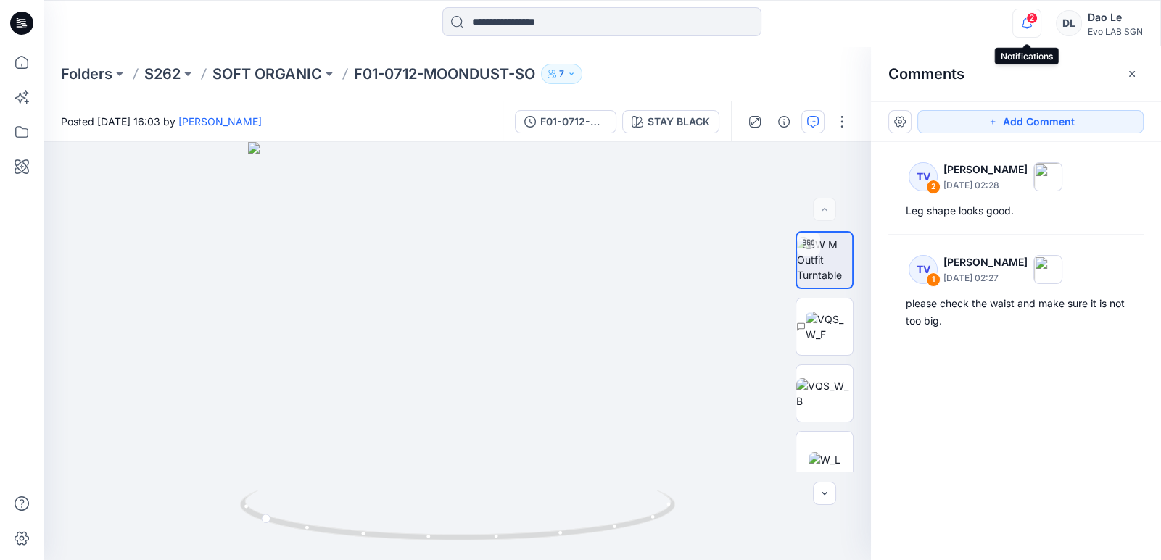
click at [715, 28] on icon "button" at bounding box center [1027, 23] width 28 height 29
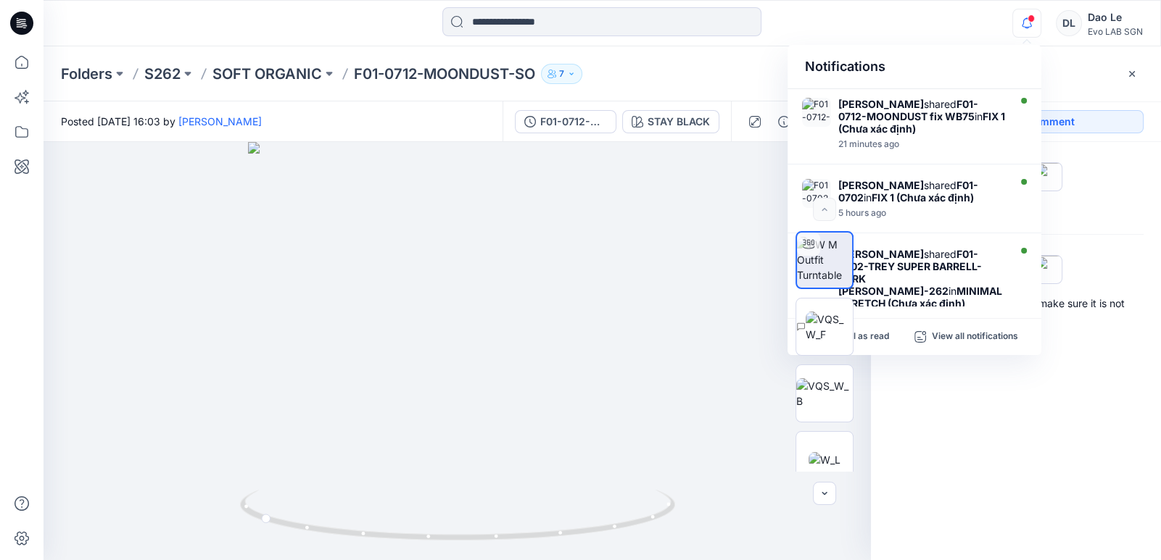
click at [715, 20] on div "Notifications Ha Huynh shared F01-0712-MOONDUST fix WB75 in FIX 1 (Chưa xác địn…" at bounding box center [601, 23] width 1116 height 32
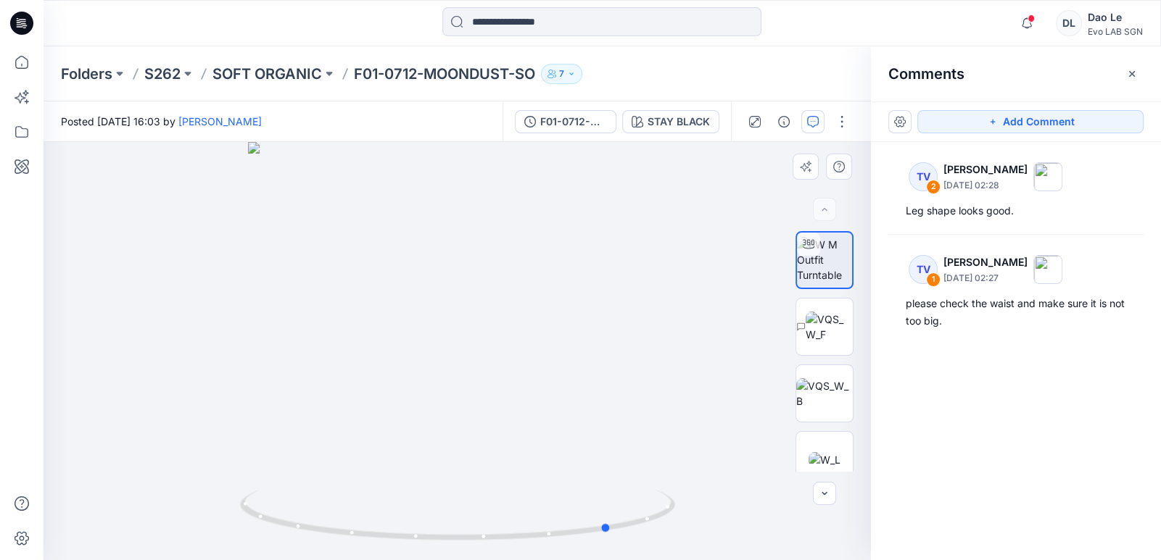
drag, startPoint x: 586, startPoint y: 493, endPoint x: 62, endPoint y: 451, distance: 525.1
click at [62, 451] on div at bounding box center [456, 351] width 827 height 418
drag, startPoint x: 490, startPoint y: 493, endPoint x: 40, endPoint y: 460, distance: 451.4
click at [40, 458] on div "Notifications Ha Huynh shared F01-0712-MOONDUST fix WB75 in FIX 1 (Chưa xác địn…" at bounding box center [580, 280] width 1161 height 560
drag, startPoint x: 40, startPoint y: 460, endPoint x: 463, endPoint y: 430, distance: 424.5
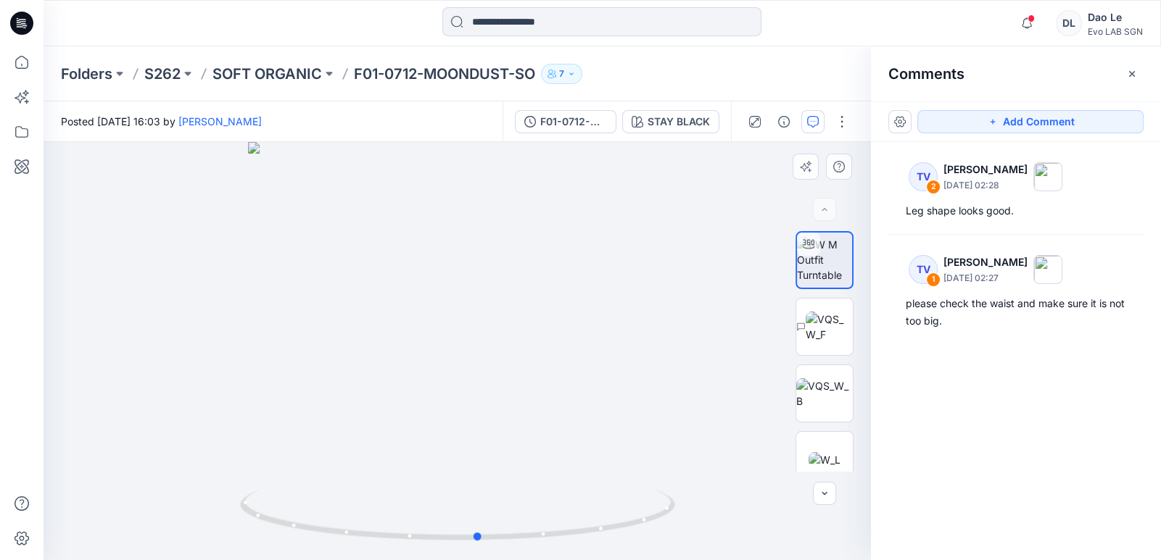
click at [466, 430] on div at bounding box center [456, 351] width 827 height 418
drag, startPoint x: 463, startPoint y: 430, endPoint x: 736, endPoint y: 523, distance: 288.2
click at [715, 458] on div at bounding box center [456, 351] width 827 height 418
